Goal: Task Accomplishment & Management: Use online tool/utility

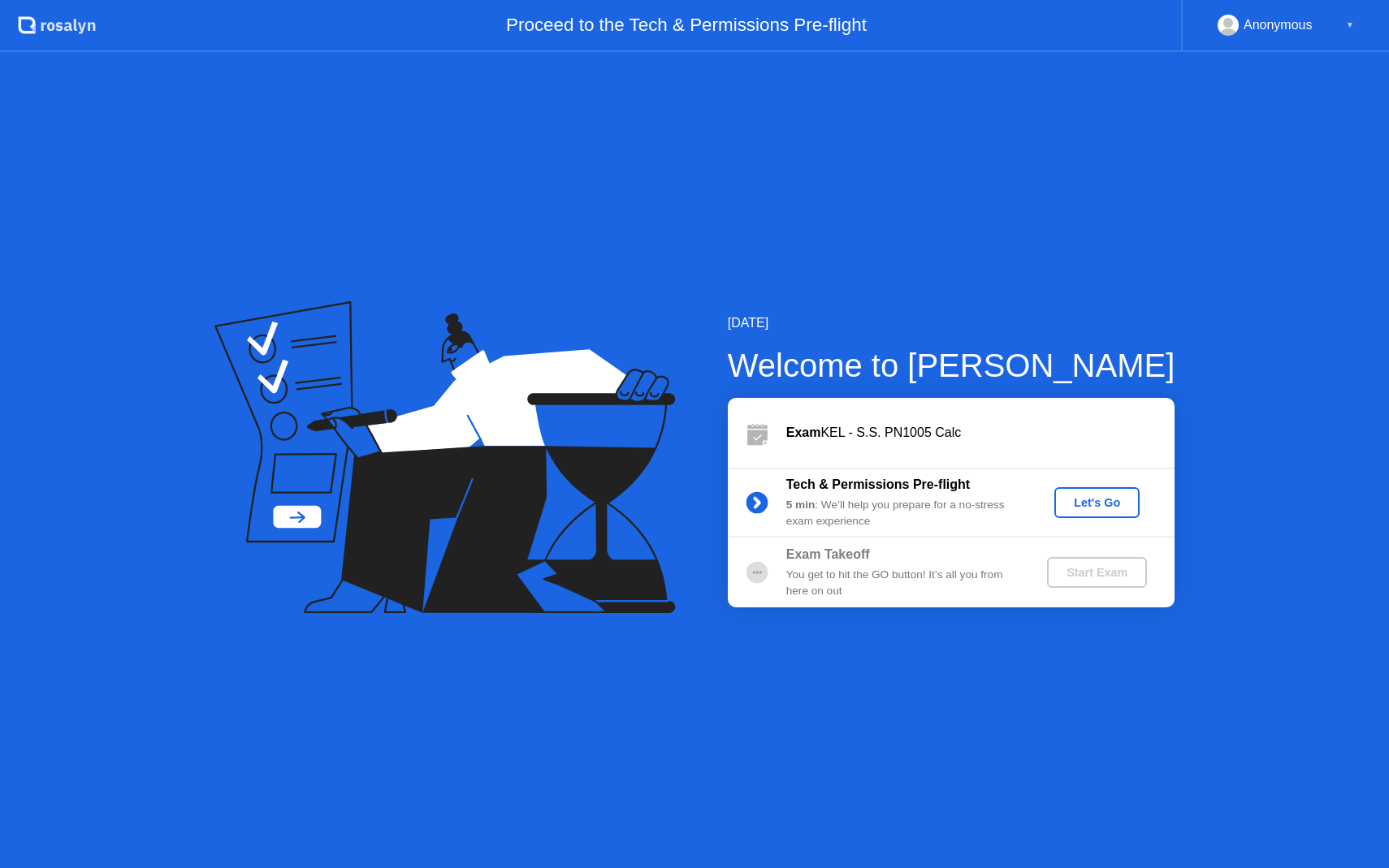
click at [1069, 508] on div "Let's Go" at bounding box center [1097, 503] width 72 height 13
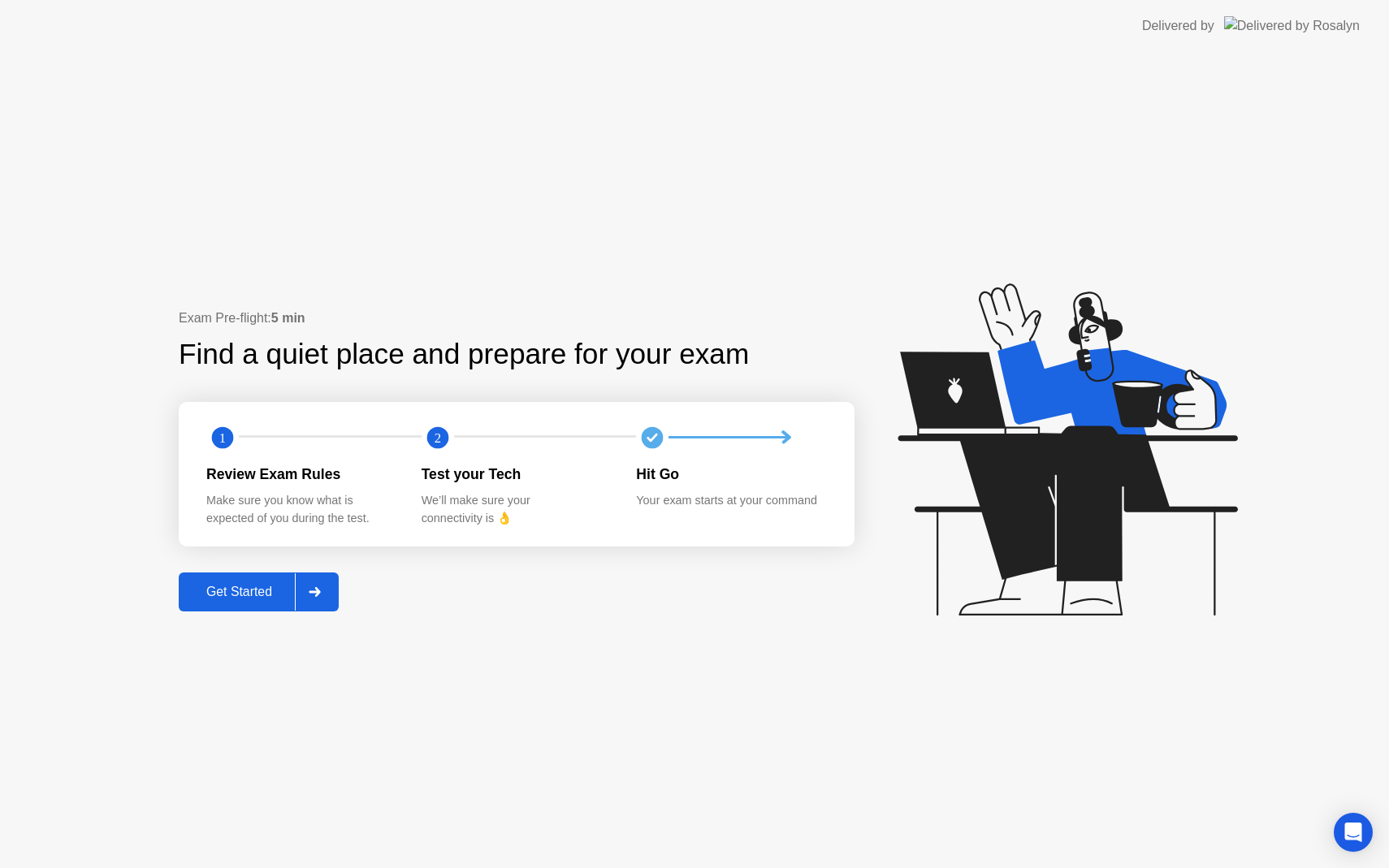
click at [265, 598] on div "Get Started" at bounding box center [239, 591] width 111 height 14
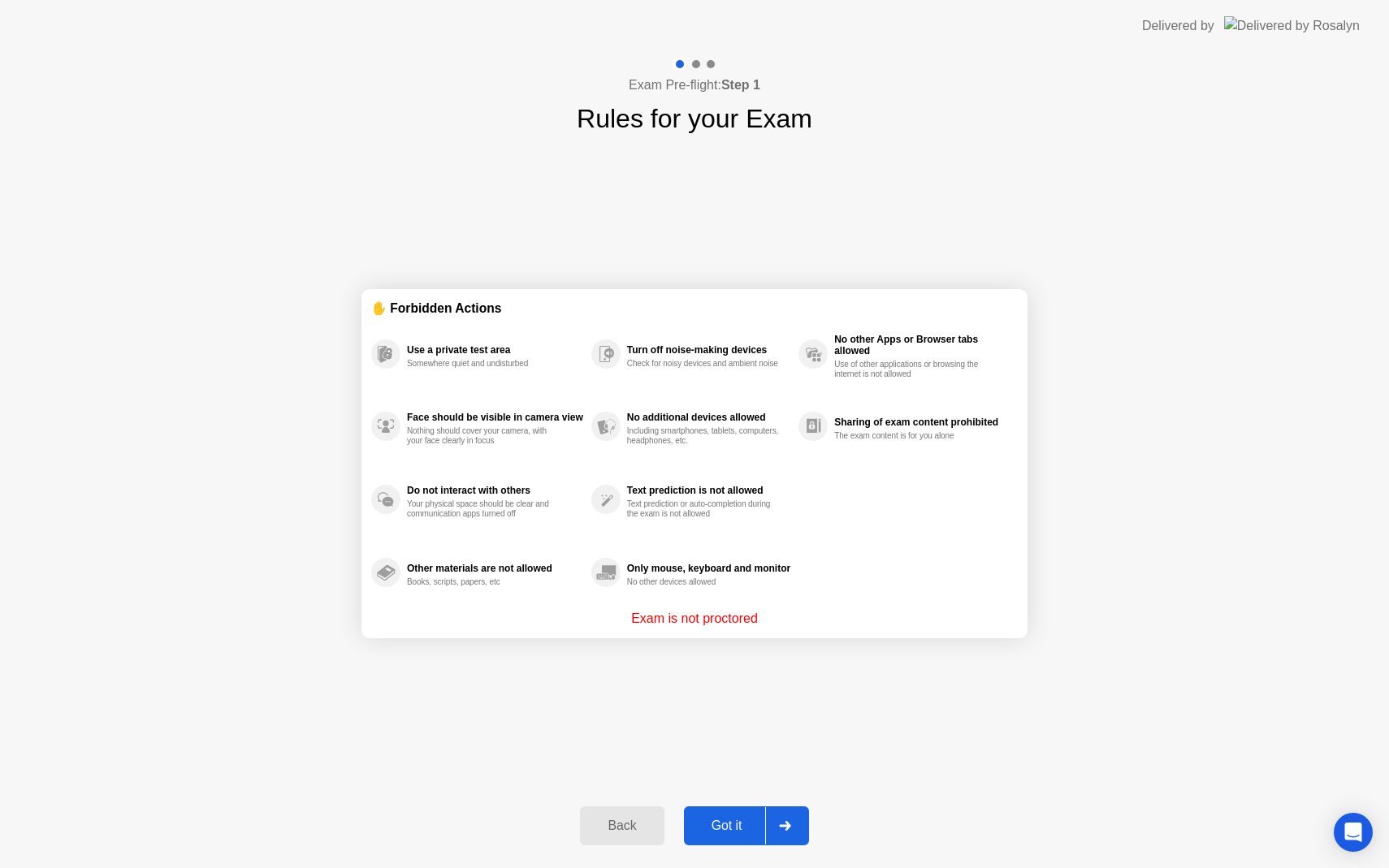
click at [749, 808] on button "Got it" at bounding box center [746, 825] width 125 height 39
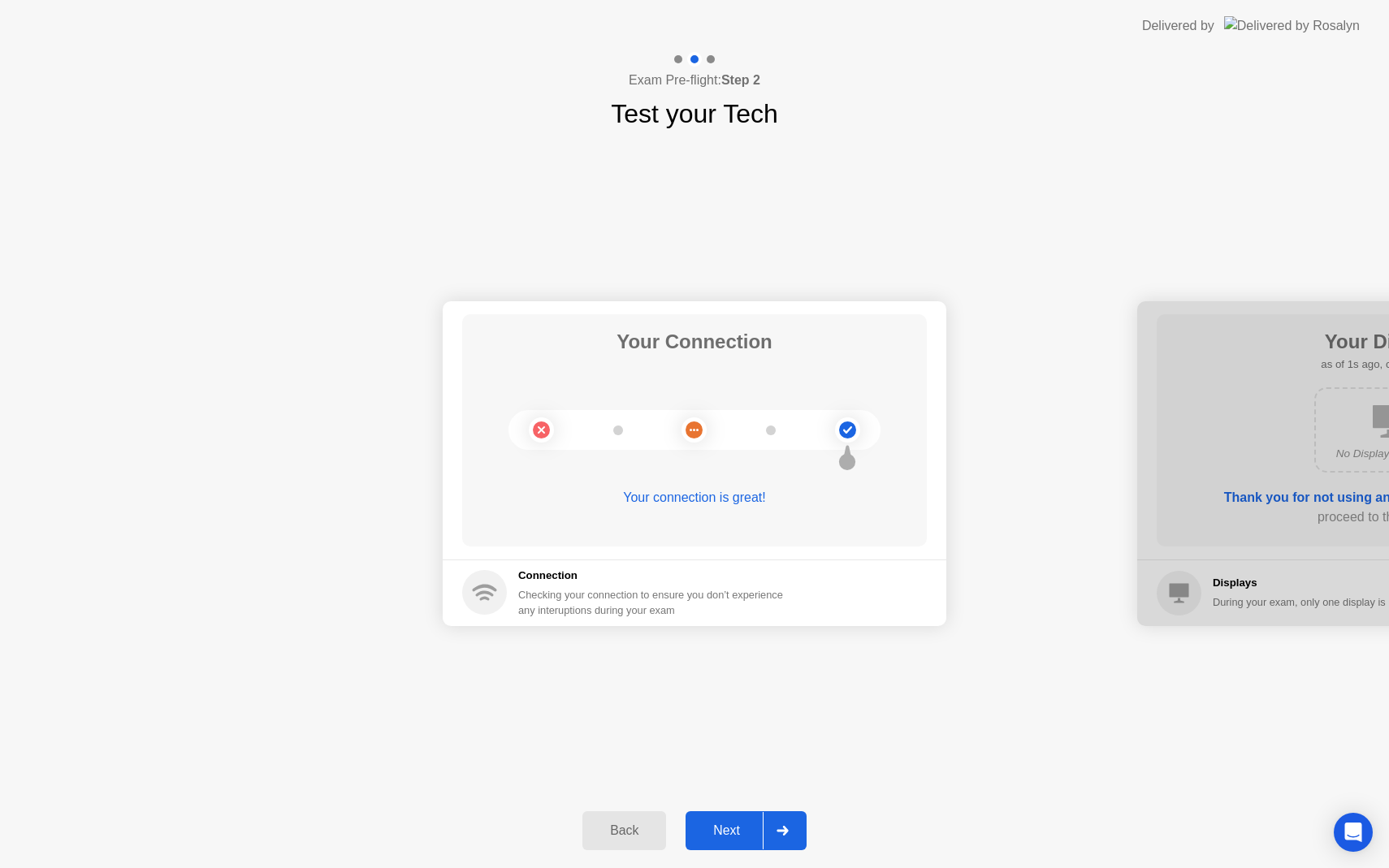
click at [750, 824] on div "Next" at bounding box center [726, 830] width 72 height 14
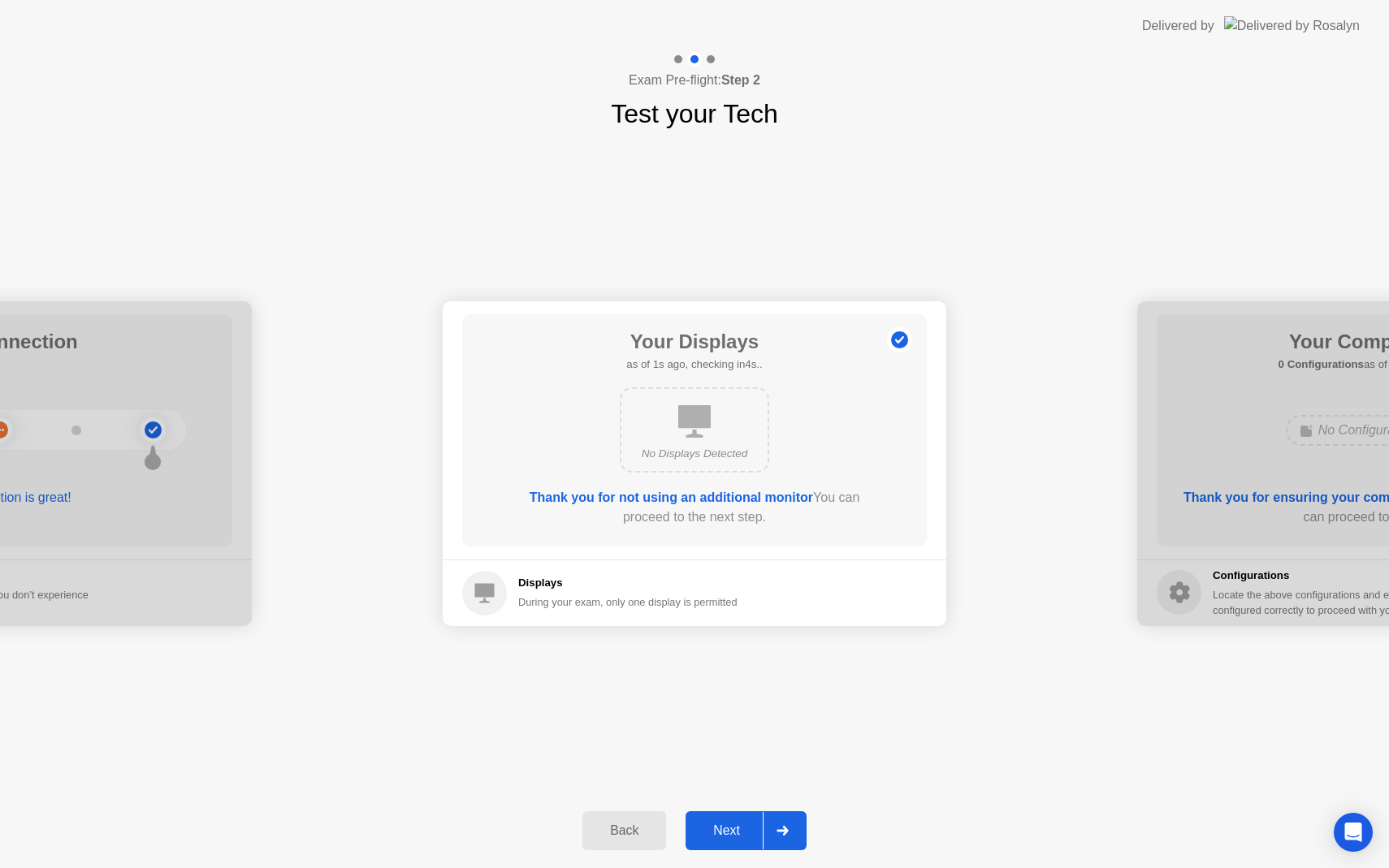
click at [750, 820] on button "Next" at bounding box center [746, 830] width 121 height 39
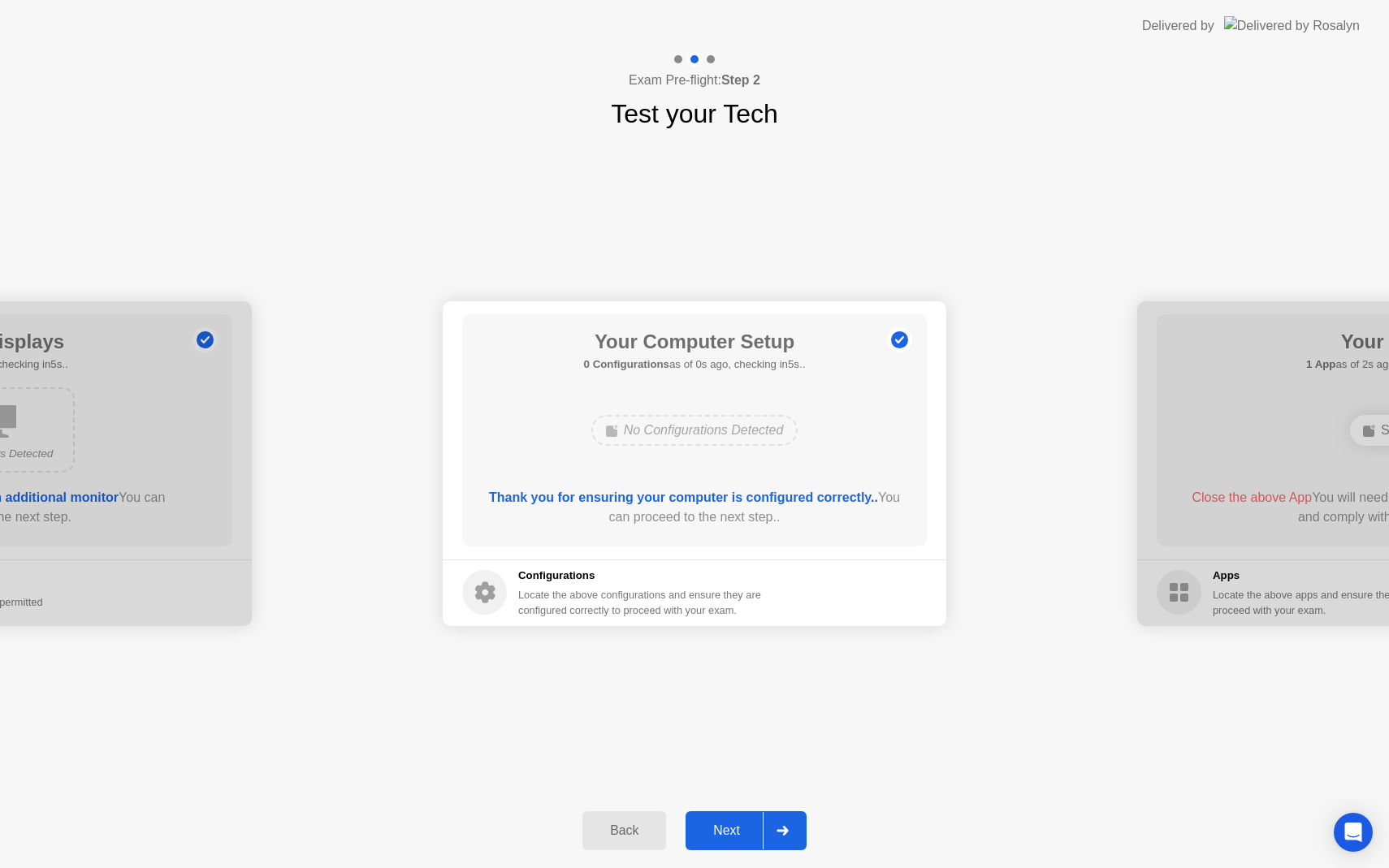
click at [750, 820] on button "Next" at bounding box center [746, 830] width 121 height 39
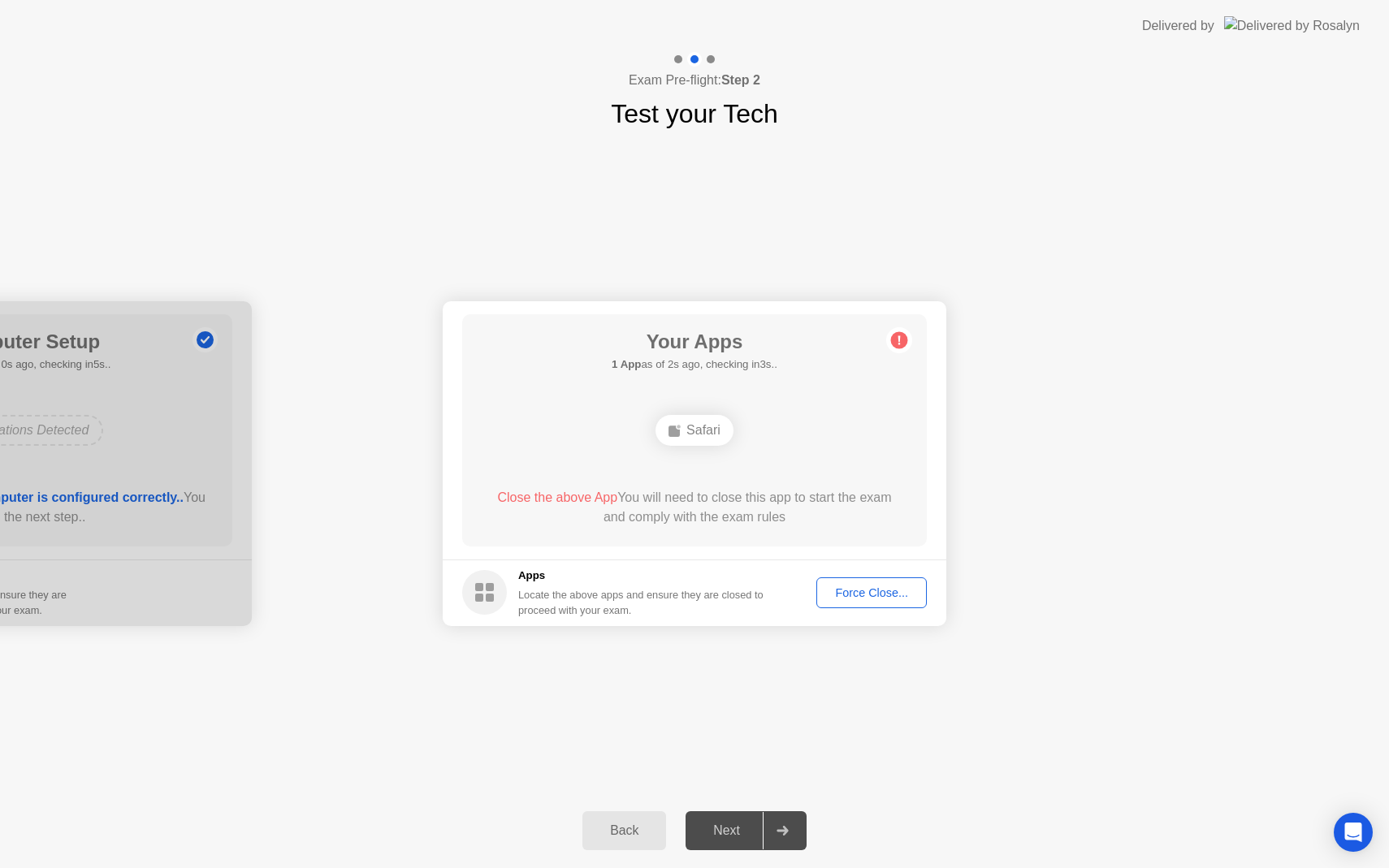
click at [872, 598] on div "Force Close..." at bounding box center [872, 593] width 99 height 13
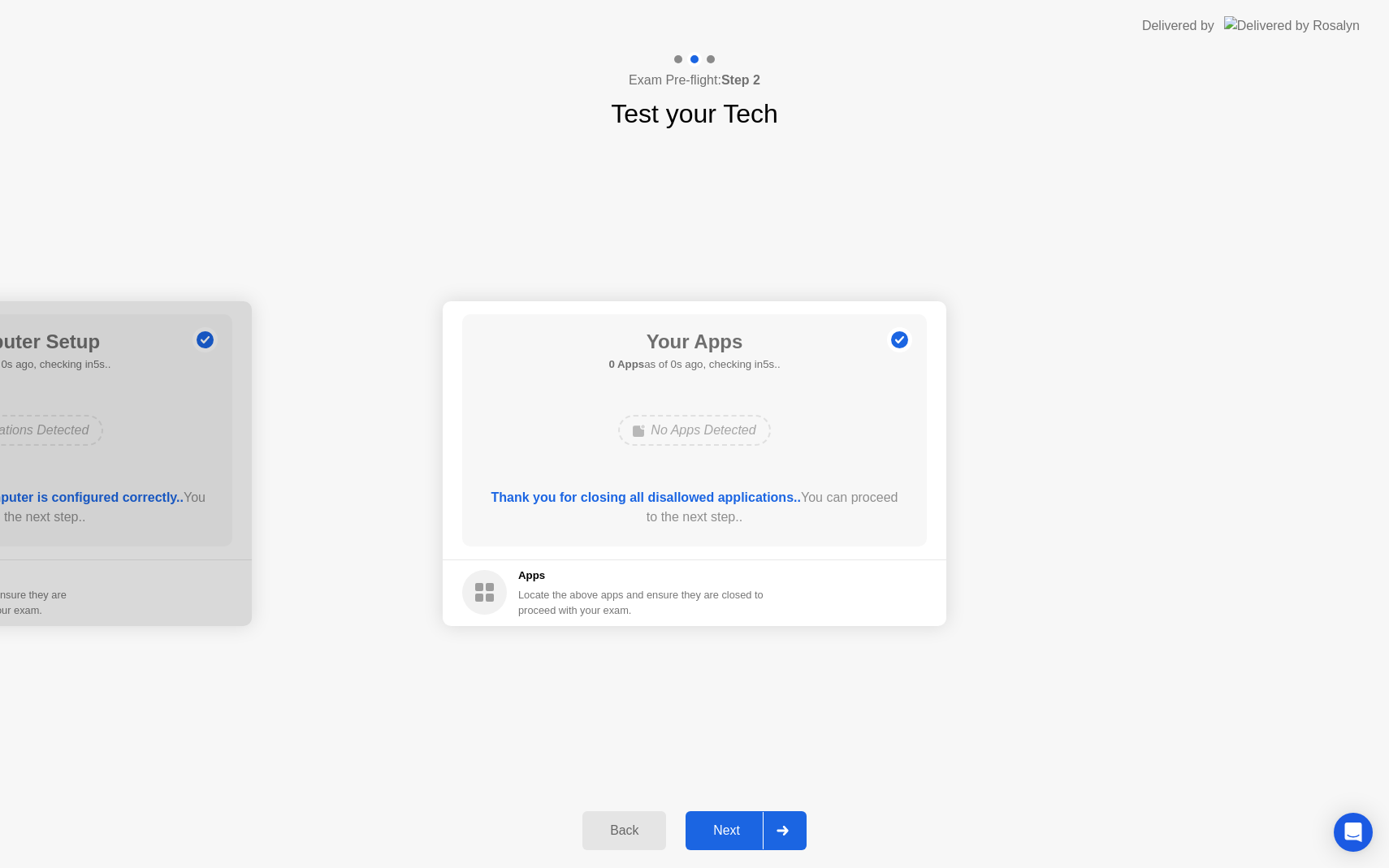
click at [752, 834] on div "Next" at bounding box center [726, 830] width 72 height 14
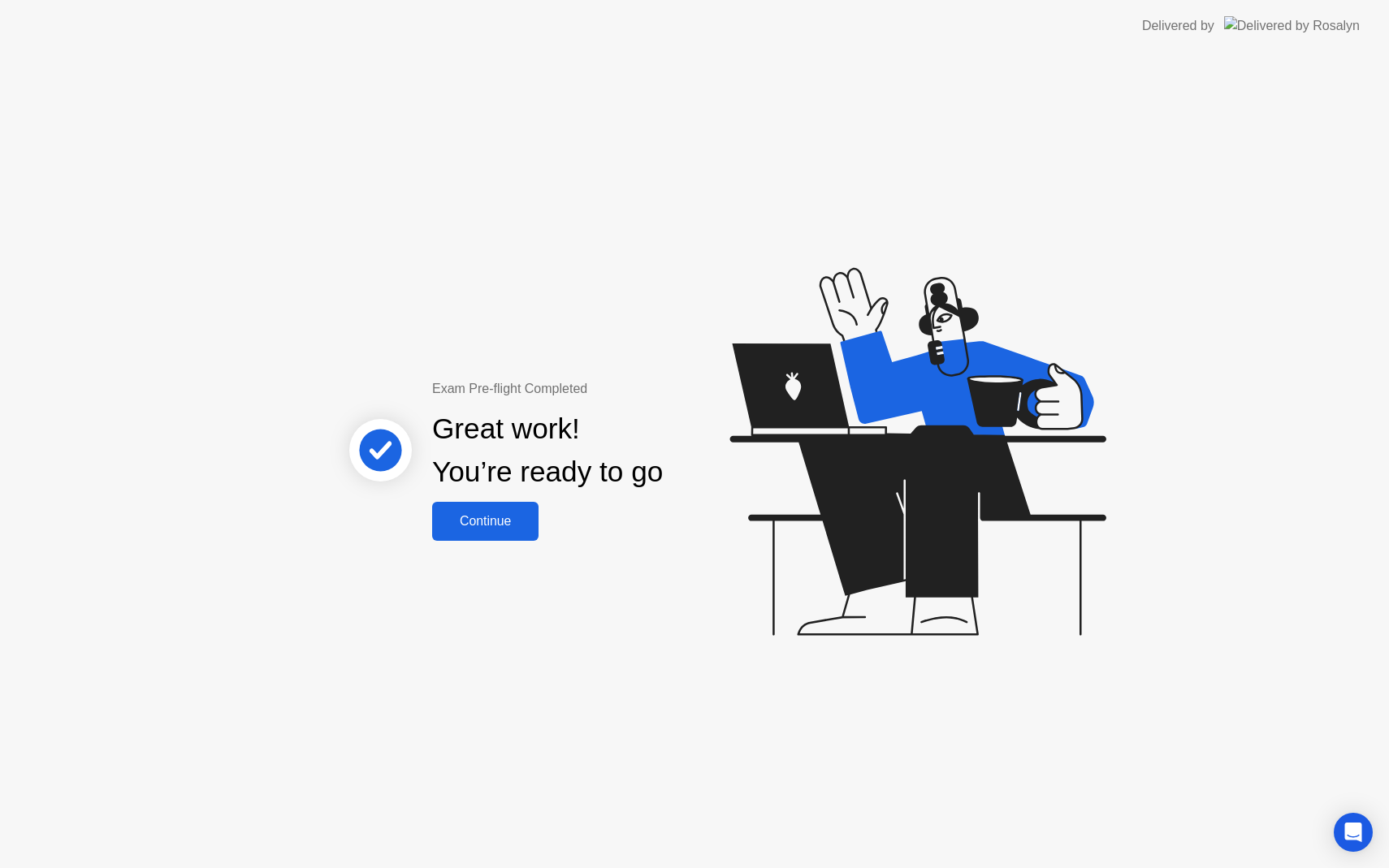
click at [512, 509] on button "Continue" at bounding box center [485, 521] width 106 height 39
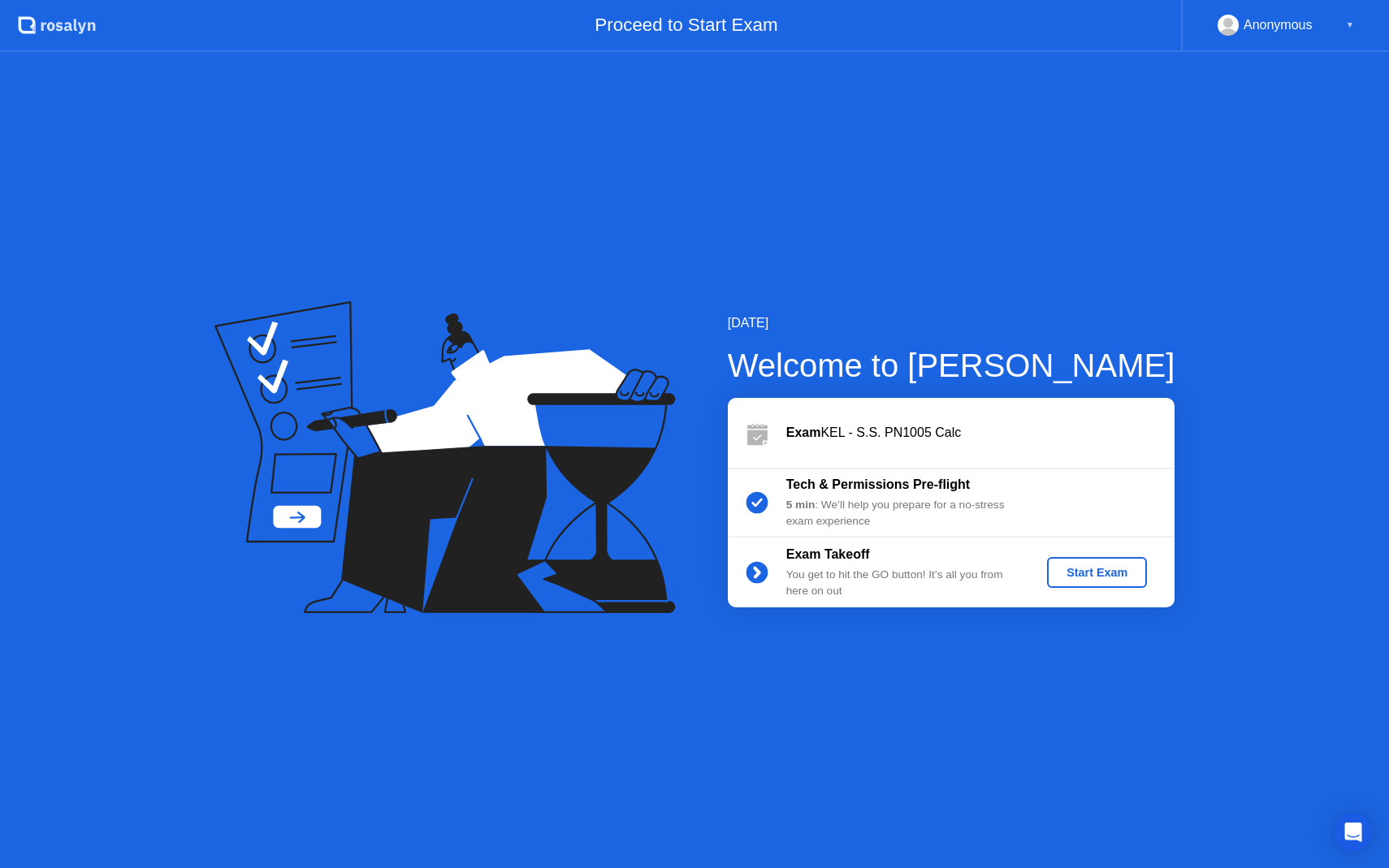
click at [1113, 573] on div "Start Exam" at bounding box center [1097, 573] width 87 height 13
